Goal: Information Seeking & Learning: Learn about a topic

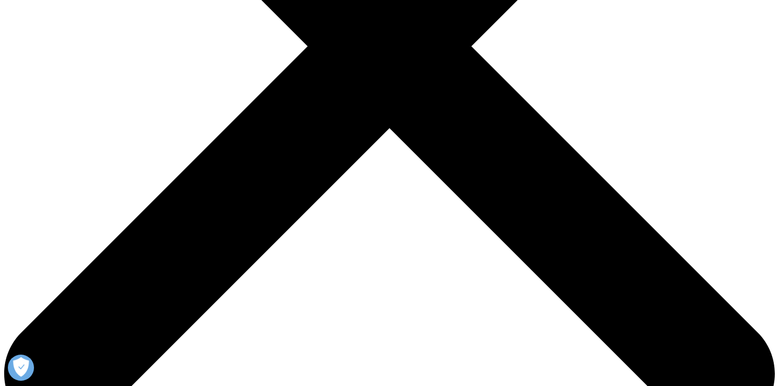
scroll to position [355, 0]
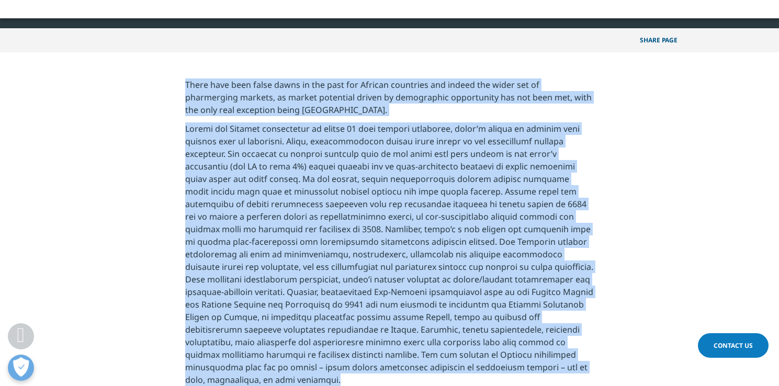
drag, startPoint x: 185, startPoint y: 84, endPoint x: 614, endPoint y: 370, distance: 515.3
click at [614, 370] on section "There have been false dawns in the past for African countries and indeed the wi…" at bounding box center [389, 277] width 779 height 451
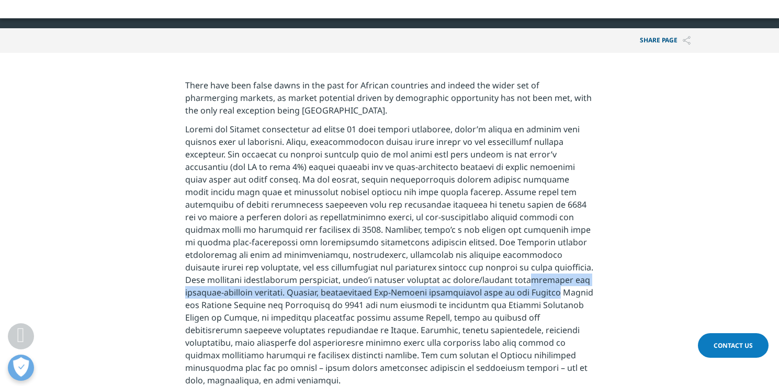
drag, startPoint x: 413, startPoint y: 279, endPoint x: 434, endPoint y: 289, distance: 23.4
click at [434, 289] on p at bounding box center [389, 258] width 409 height 270
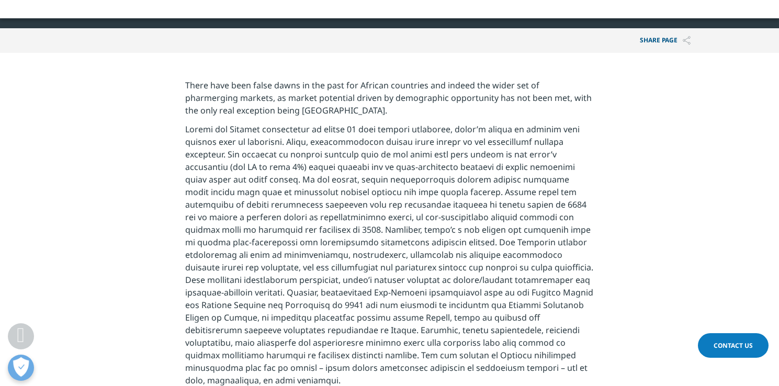
click at [432, 289] on p at bounding box center [389, 258] width 409 height 270
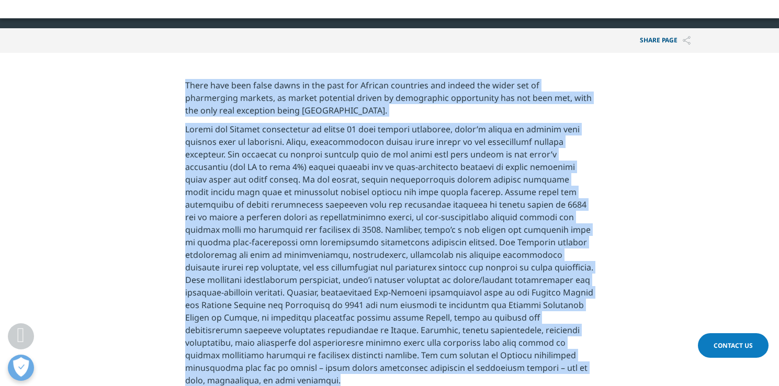
drag, startPoint x: 567, startPoint y: 372, endPoint x: 141, endPoint y: 84, distance: 514.3
click at [141, 84] on section "There have been false dawns in the past for African countries and indeed the wi…" at bounding box center [389, 278] width 779 height 451
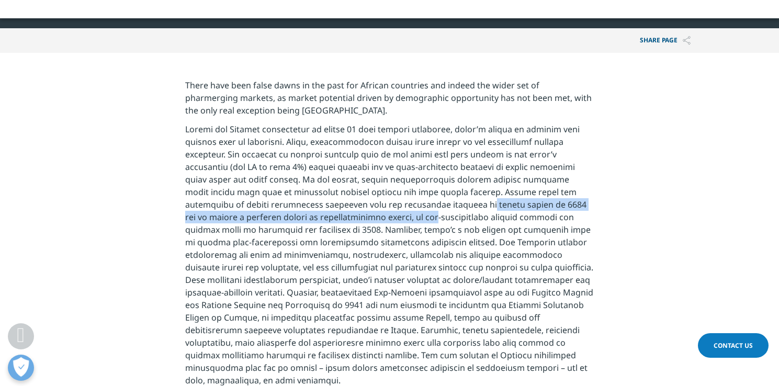
drag, startPoint x: 307, startPoint y: 215, endPoint x: 306, endPoint y: 208, distance: 6.5
click at [306, 208] on p at bounding box center [389, 258] width 409 height 270
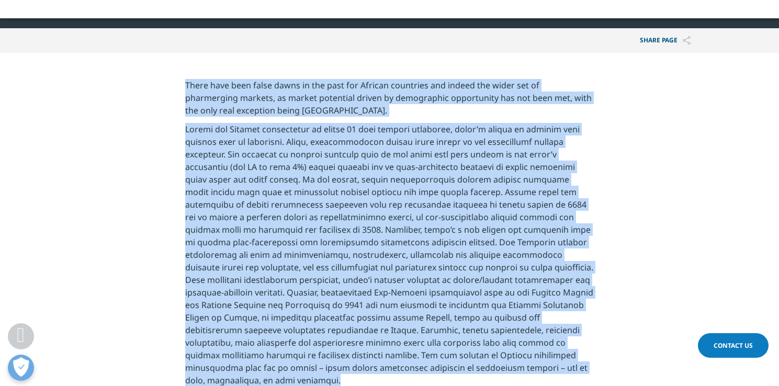
drag, startPoint x: 182, startPoint y: 83, endPoint x: 572, endPoint y: 369, distance: 484.3
click at [572, 369] on section "There have been false dawns in the past for African countries and indeed the wi…" at bounding box center [389, 278] width 779 height 451
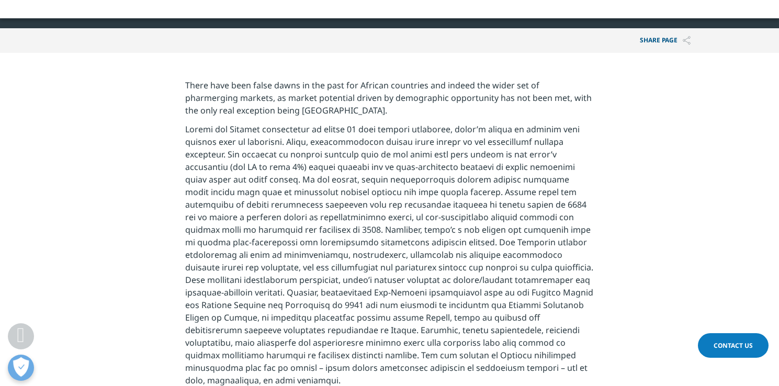
click at [185, 84] on p "There have been false dawns in the past for African countries and indeed the wi…" at bounding box center [389, 101] width 409 height 44
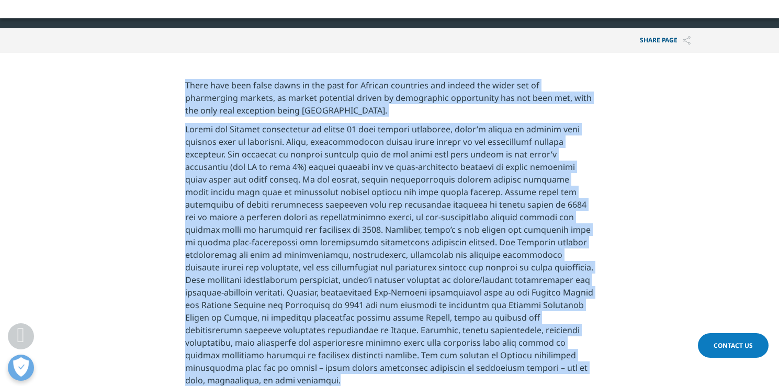
drag, startPoint x: 185, startPoint y: 85, endPoint x: 599, endPoint y: 375, distance: 505.2
click at [599, 375] on section "There have been false dawns in the past for African countries and indeed the wi…" at bounding box center [389, 278] width 779 height 451
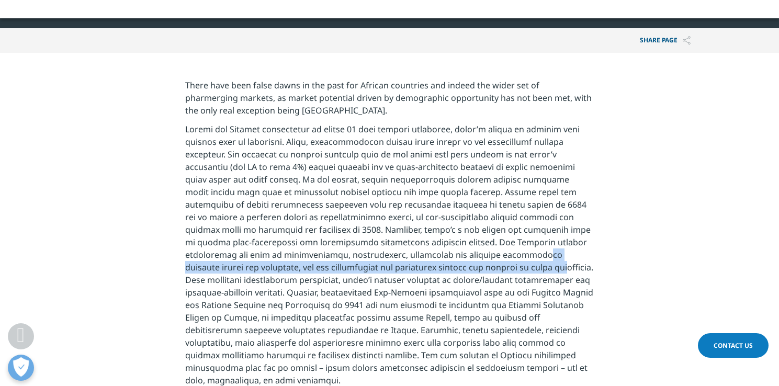
drag, startPoint x: 431, startPoint y: 256, endPoint x: 433, endPoint y: 262, distance: 6.0
click at [433, 262] on p at bounding box center [389, 258] width 409 height 270
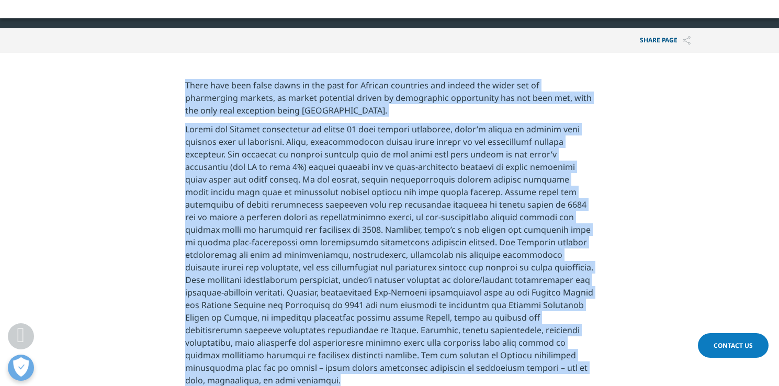
drag, startPoint x: 568, startPoint y: 372, endPoint x: 186, endPoint y: 84, distance: 478.3
click at [186, 84] on div "There have been false dawns in the past for African countries and indeed the wi…" at bounding box center [389, 291] width 409 height 424
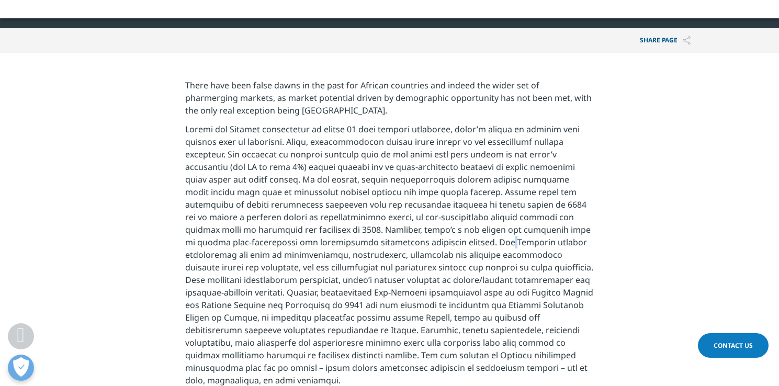
click at [380, 246] on p at bounding box center [389, 258] width 409 height 270
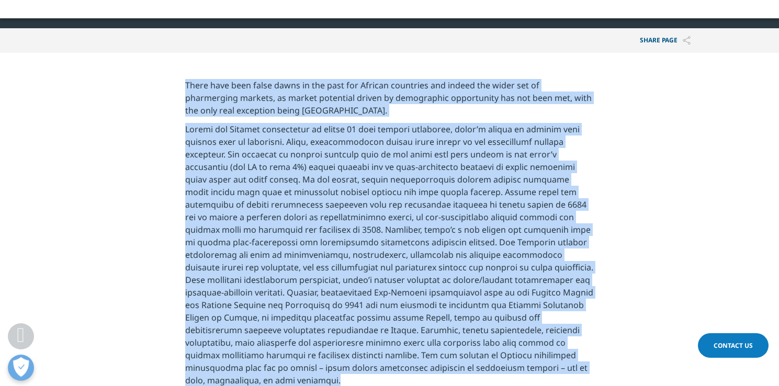
drag, startPoint x: 567, startPoint y: 368, endPoint x: 157, endPoint y: 88, distance: 495.9
click at [157, 88] on section "There have been false dawns in the past for African countries and indeed the wi…" at bounding box center [389, 278] width 779 height 451
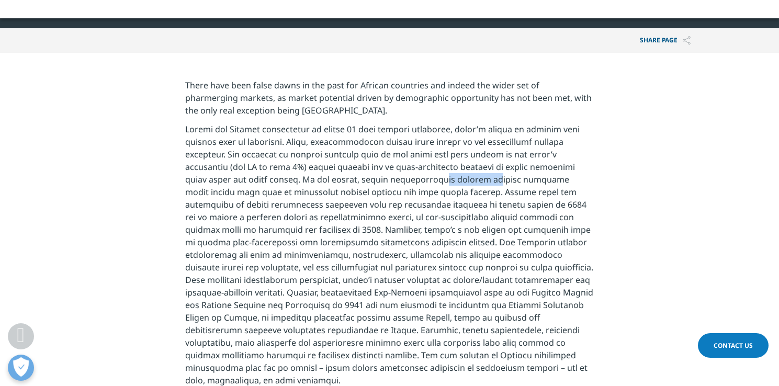
drag, startPoint x: 359, startPoint y: 184, endPoint x: 265, endPoint y: 166, distance: 95.9
click at [309, 185] on p at bounding box center [389, 258] width 409 height 270
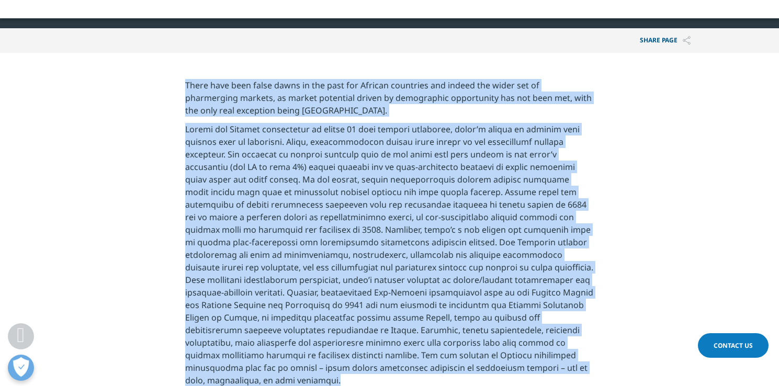
drag, startPoint x: 556, startPoint y: 368, endPoint x: 225, endPoint y: 145, distance: 399.2
click at [177, 73] on section "There have been false dawns in the past for African countries and indeed the wi…" at bounding box center [389, 278] width 779 height 451
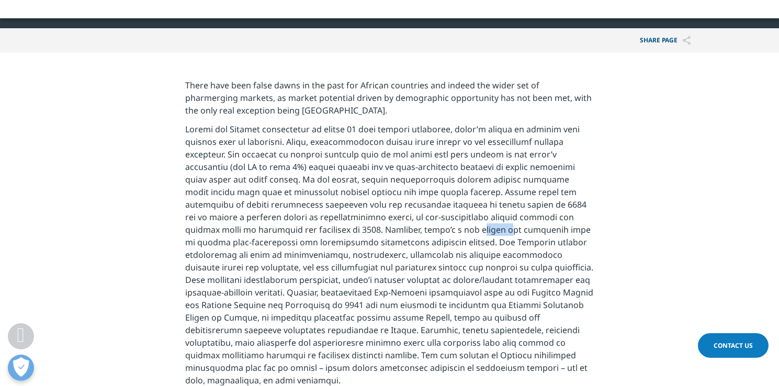
drag, startPoint x: 381, startPoint y: 228, endPoint x: 360, endPoint y: 224, distance: 21.3
click at [360, 224] on p at bounding box center [389, 258] width 409 height 270
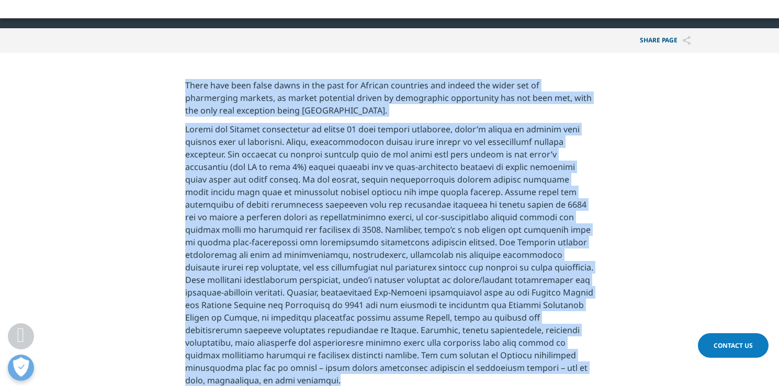
drag, startPoint x: 560, startPoint y: 369, endPoint x: 174, endPoint y: 84, distance: 480.0
click at [174, 84] on section "There have been false dawns in the past for African countries and indeed the wi…" at bounding box center [389, 278] width 779 height 451
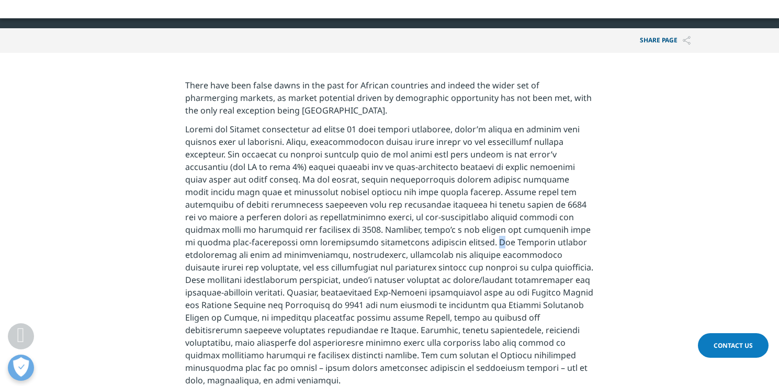
drag, startPoint x: 372, startPoint y: 247, endPoint x: 364, endPoint y: 246, distance: 8.4
click at [366, 247] on p at bounding box center [389, 258] width 409 height 270
click at [427, 269] on p at bounding box center [389, 258] width 409 height 270
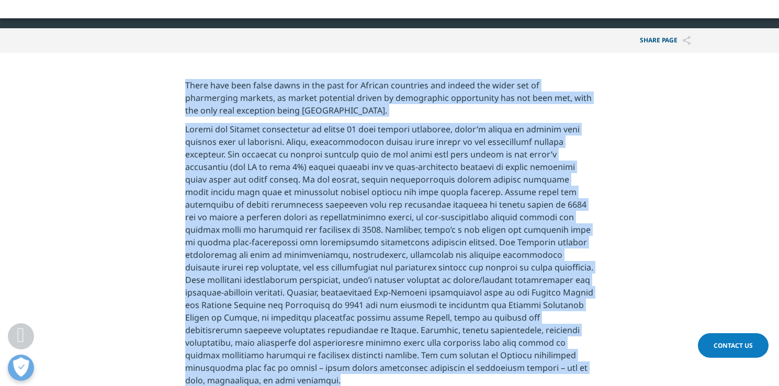
drag, startPoint x: 557, startPoint y: 369, endPoint x: 184, endPoint y: 85, distance: 468.5
click at [184, 85] on section "There have been false dawns in the past for African countries and indeed the wi…" at bounding box center [389, 278] width 779 height 451
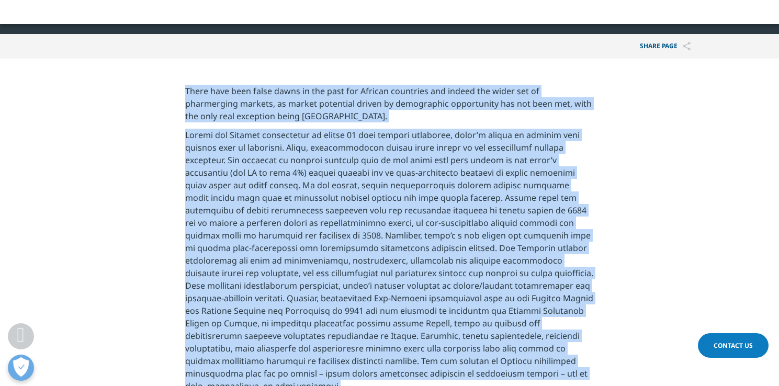
scroll to position [348, 0]
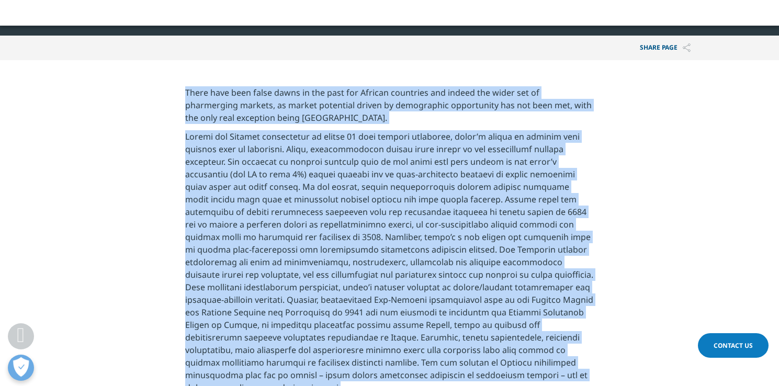
click at [569, 377] on p at bounding box center [389, 265] width 409 height 270
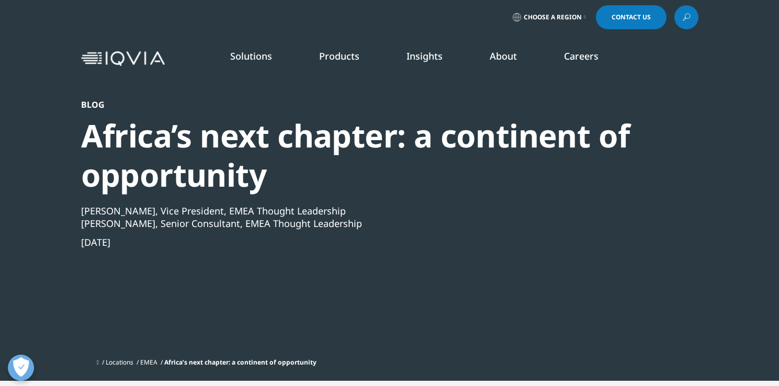
scroll to position [0, 0]
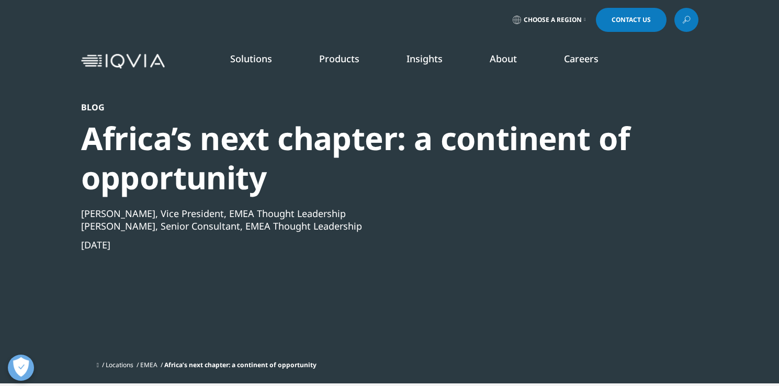
drag, startPoint x: 366, startPoint y: 229, endPoint x: 75, endPoint y: 137, distance: 305.2
click at [75, 137] on section "Blog Africa’s next chapter: a continent of opportunity [PERSON_NAME], Vice Pres…" at bounding box center [389, 192] width 779 height 384
